Goal: Information Seeking & Learning: Learn about a topic

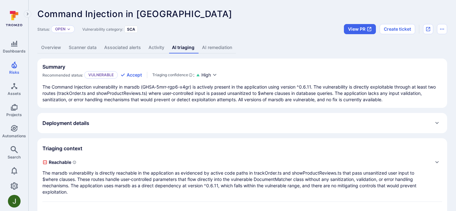
click at [54, 48] on link "Overview" at bounding box center [51, 48] width 28 height 12
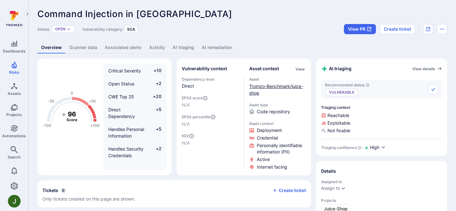
click at [261, 84] on link "Tromzo-Benchmark/juice-shop" at bounding box center [276, 90] width 54 height 12
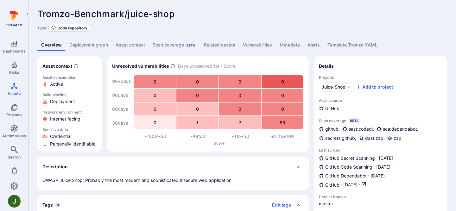
click at [91, 49] on link "Deployment graph" at bounding box center [88, 45] width 46 height 12
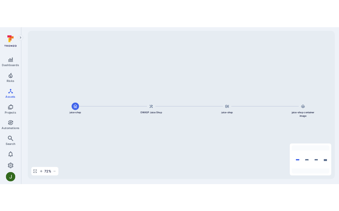
scroll to position [52, 0]
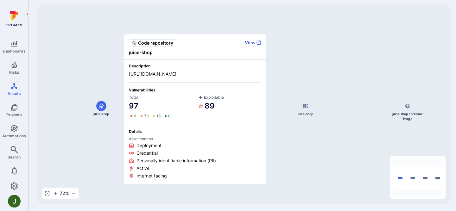
click at [146, 43] on span "Code repository" at bounding box center [155, 43] width 35 height 6
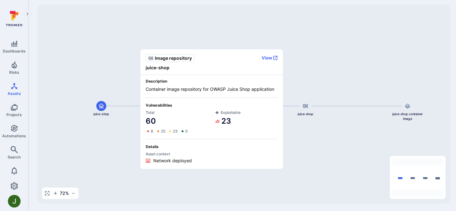
click at [159, 67] on span "juice-shop" at bounding box center [212, 68] width 132 height 6
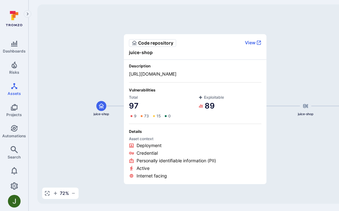
click at [196, 120] on div "Description [URL][DOMAIN_NAME] Vulnerabilities Total 97 9 73 15 0 Exploitable 8…" at bounding box center [195, 122] width 142 height 124
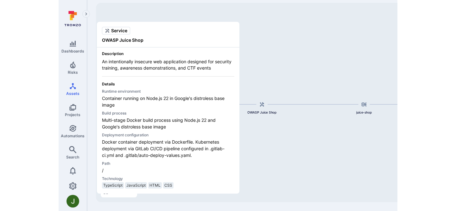
scroll to position [52, 0]
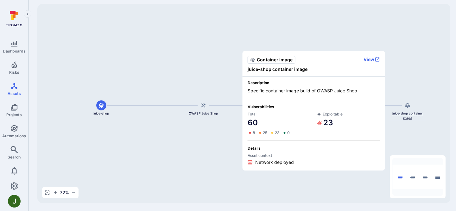
click at [404, 110] on div "juice-shop container image" at bounding box center [407, 110] width 36 height 20
click at [407, 115] on span "juice-shop container image" at bounding box center [407, 115] width 36 height 9
click at [257, 82] on span "Description" at bounding box center [313, 82] width 132 height 5
click at [278, 57] on span "Container image" at bounding box center [275, 60] width 36 height 6
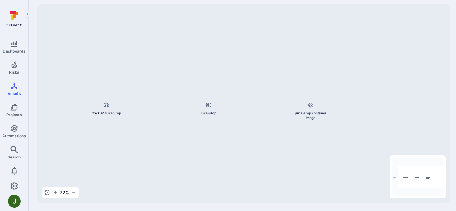
drag, startPoint x: 423, startPoint y: 178, endPoint x: 437, endPoint y: 177, distance: 14.3
click at [437, 177] on icon "Mini Map" at bounding box center [417, 177] width 51 height 38
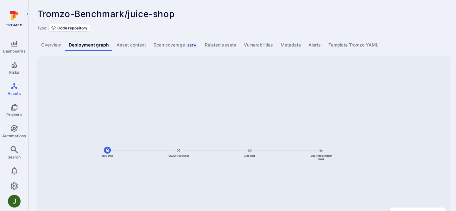
scroll to position [53, 0]
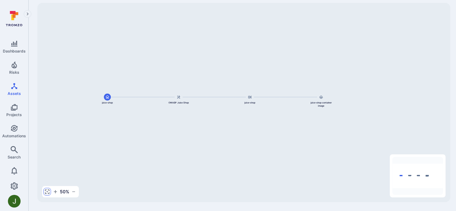
click at [48, 193] on icon "button" at bounding box center [47, 192] width 4 height 4
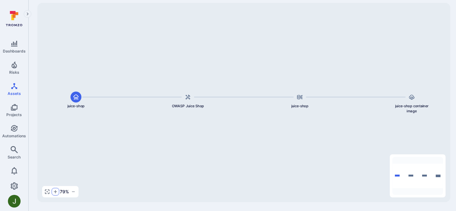
click at [57, 195] on button "button" at bounding box center [56, 192] width 8 height 8
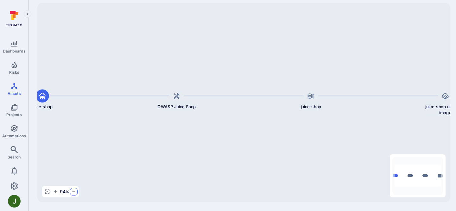
click at [74, 192] on icon "button" at bounding box center [73, 191] width 5 height 5
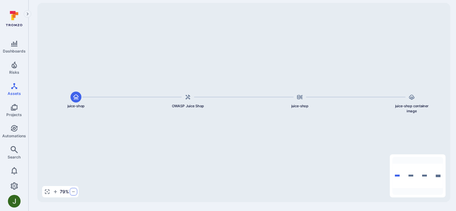
click at [74, 192] on icon "button" at bounding box center [73, 191] width 5 height 5
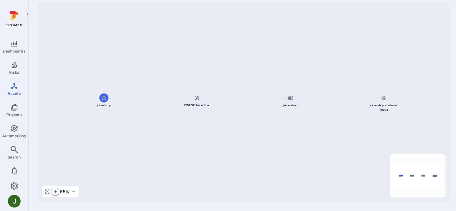
click at [56, 193] on icon "button" at bounding box center [55, 191] width 5 height 5
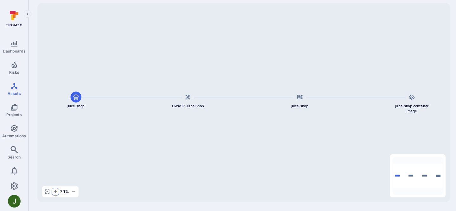
click at [56, 193] on icon "button" at bounding box center [55, 191] width 5 height 5
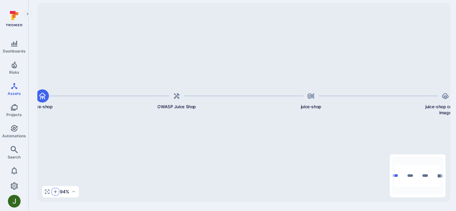
click at [56, 193] on icon "button" at bounding box center [55, 191] width 5 height 5
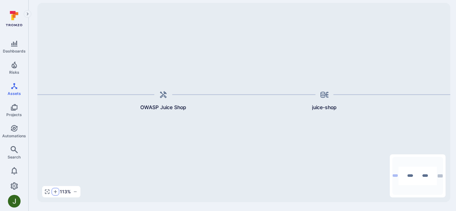
click at [56, 193] on icon "button" at bounding box center [55, 191] width 5 height 5
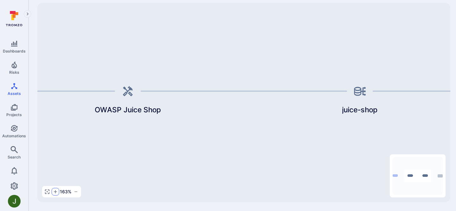
click at [56, 193] on icon "button" at bounding box center [55, 191] width 5 height 5
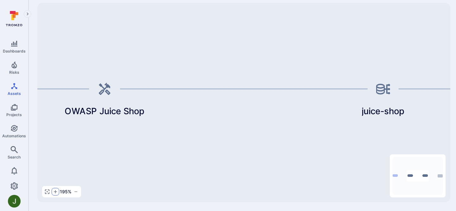
click at [56, 193] on icon "button" at bounding box center [55, 191] width 5 height 5
click at [65, 191] on span "200 %" at bounding box center [66, 192] width 12 height 6
click at [74, 191] on icon "button" at bounding box center [76, 191] width 5 height 5
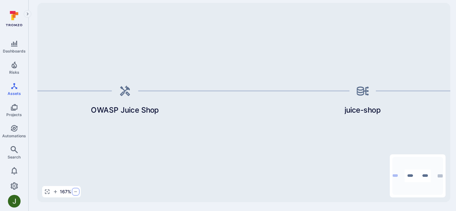
click at [74, 191] on icon "button" at bounding box center [75, 191] width 5 height 5
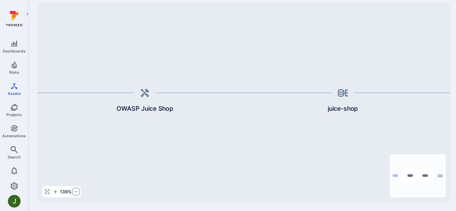
click at [74, 191] on icon "button" at bounding box center [75, 191] width 5 height 5
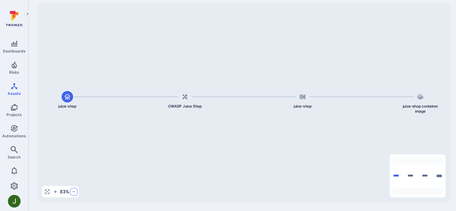
click at [74, 191] on icon "button" at bounding box center [73, 191] width 5 height 5
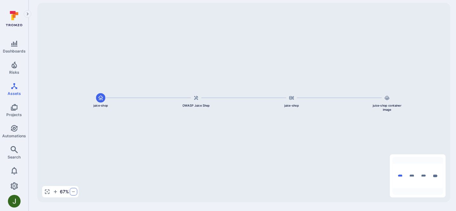
click at [74, 191] on icon "button" at bounding box center [73, 191] width 5 height 5
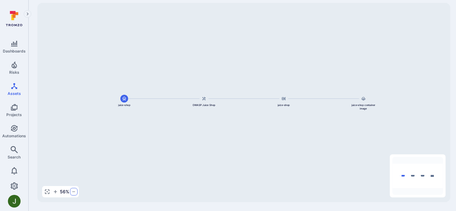
click at [74, 191] on icon "button" at bounding box center [73, 191] width 5 height 5
click at [57, 191] on icon "button" at bounding box center [55, 191] width 5 height 5
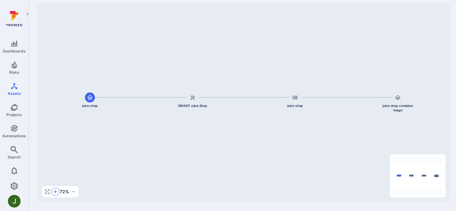
click at [57, 191] on icon "button" at bounding box center [55, 191] width 5 height 5
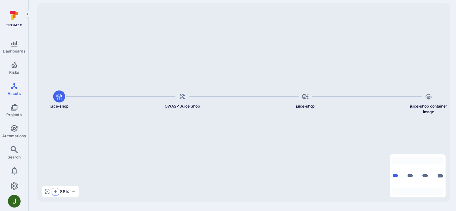
click at [57, 191] on icon "button" at bounding box center [55, 191] width 5 height 5
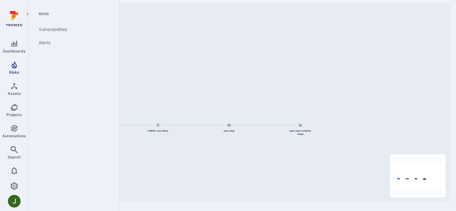
click at [14, 70] on span "Risks" at bounding box center [14, 72] width 10 height 5
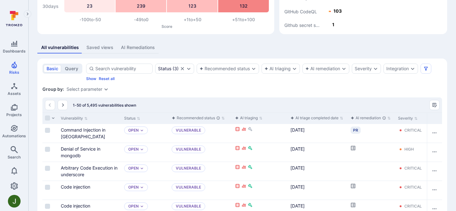
scroll to position [90, 0]
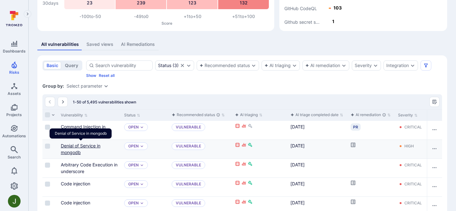
click at [66, 152] on link "Denial of Service in mongodb" at bounding box center [81, 149] width 40 height 12
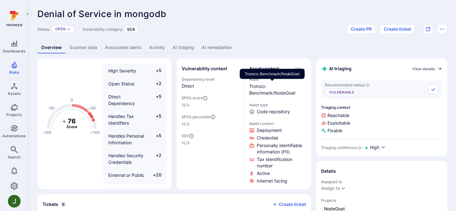
click at [292, 90] on link "Tromzo-Benchmark/NodeGoat" at bounding box center [272, 90] width 46 height 12
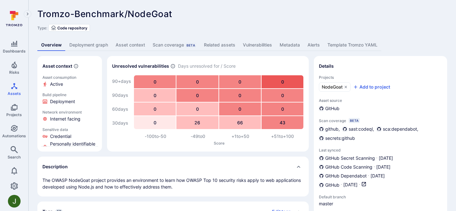
click at [100, 42] on link "Deployment graph" at bounding box center [88, 45] width 46 height 12
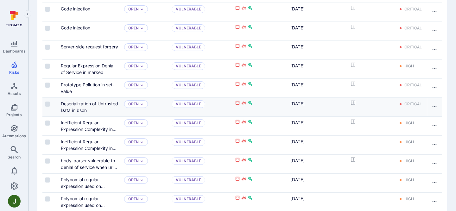
scroll to position [460, 0]
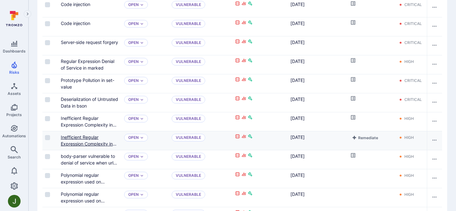
click at [82, 142] on link "Inefficient Regular Expression Complexity in marked" at bounding box center [89, 143] width 56 height 19
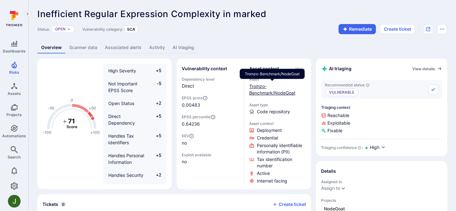
click at [283, 92] on link "Tromzo-Benchmark/NodeGoat" at bounding box center [272, 90] width 46 height 12
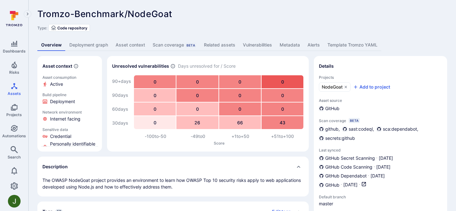
click at [97, 45] on link "Deployment graph" at bounding box center [88, 45] width 46 height 12
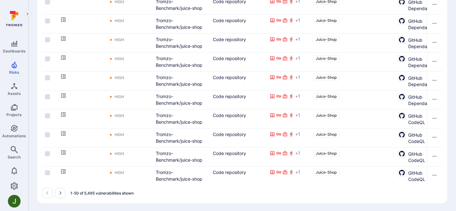
scroll to position [976, 0]
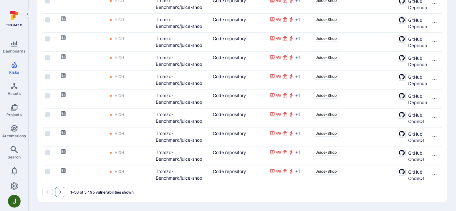
click at [64, 195] on button "Go to the next page" at bounding box center [60, 192] width 10 height 10
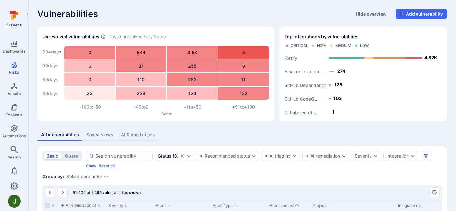
scroll to position [36, 0]
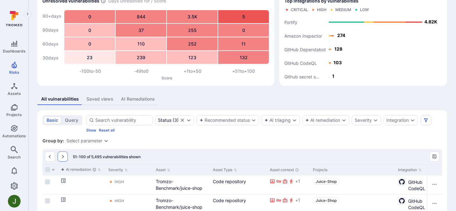
click at [62, 153] on button "Go to the next page" at bounding box center [63, 157] width 10 height 10
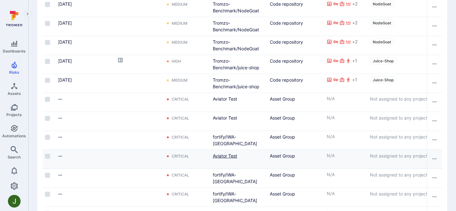
scroll to position [701, 0]
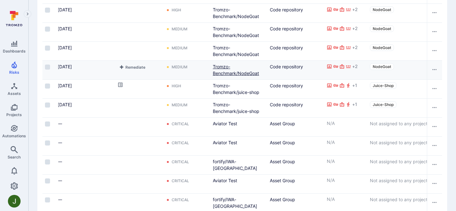
click at [222, 75] on link "Tromzo-Benchmark/NodeGoat" at bounding box center [236, 70] width 46 height 12
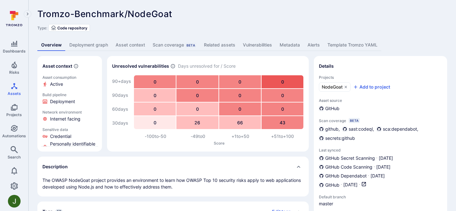
click at [83, 48] on link "Deployment graph" at bounding box center [88, 45] width 46 height 12
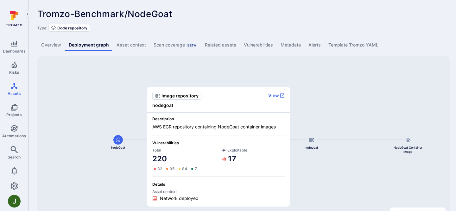
click at [317, 145] on div "nodegoat" at bounding box center [311, 142] width 34 height 15
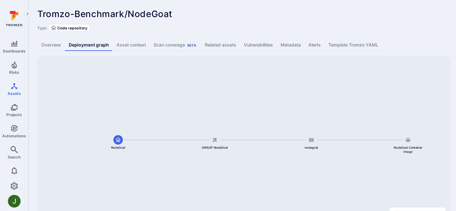
click at [277, 95] on div "NodeGoat Container Image nodegoat OWASP NodeGoat NodeGoat" at bounding box center [243, 155] width 413 height 199
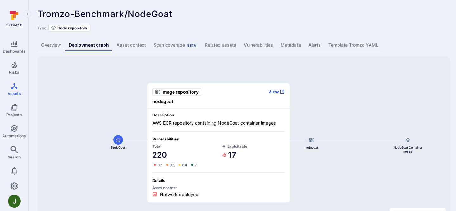
click at [273, 91] on button "View" at bounding box center [276, 92] width 16 height 6
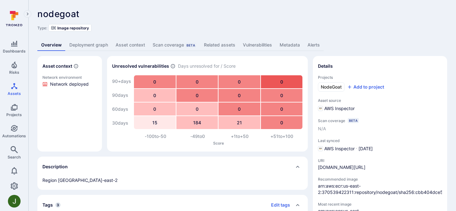
click at [101, 42] on link "Deployment graph" at bounding box center [88, 45] width 46 height 12
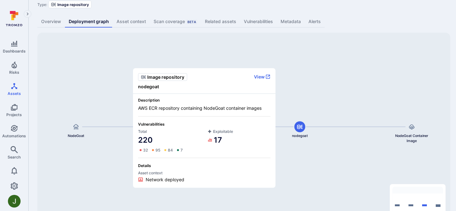
scroll to position [53, 0]
